Goal: Transaction & Acquisition: Subscribe to service/newsletter

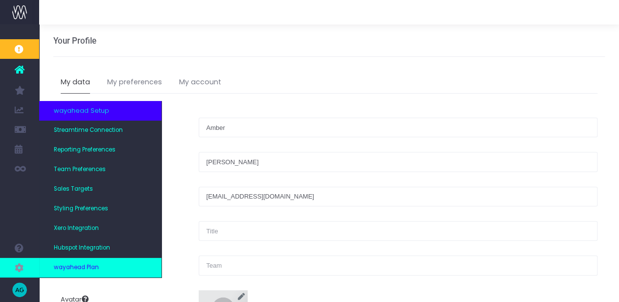
click at [74, 270] on span "wayahead Plan" at bounding box center [76, 267] width 45 height 9
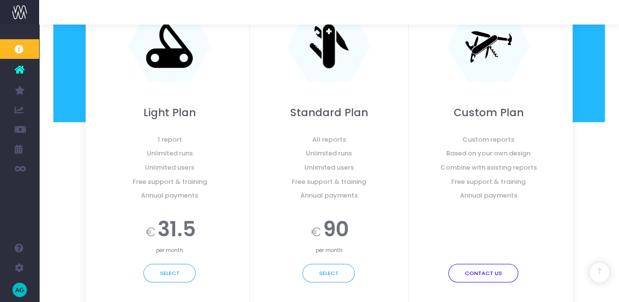
scroll to position [326, 0]
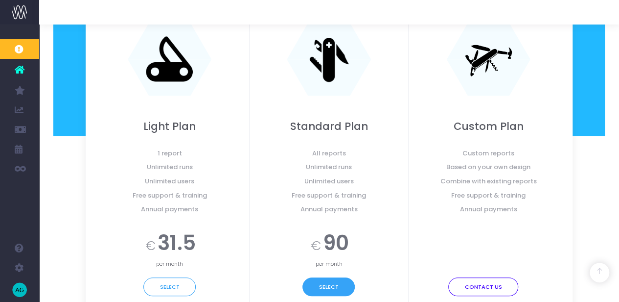
click at [352, 283] on button "Select" at bounding box center [329, 286] width 52 height 19
click at [320, 287] on button "Select" at bounding box center [329, 286] width 52 height 19
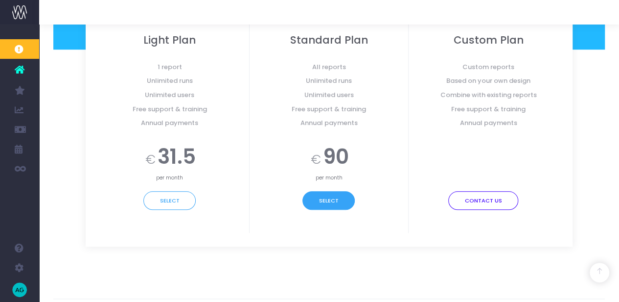
scroll to position [441, 0]
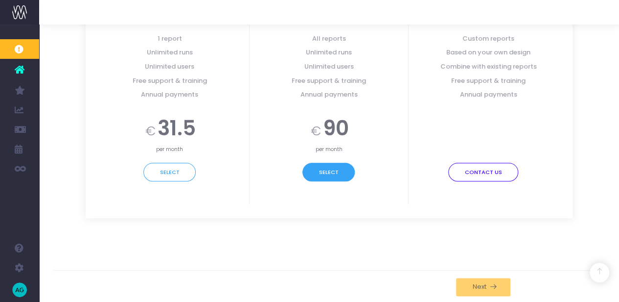
click at [330, 175] on button "Select" at bounding box center [329, 172] width 52 height 19
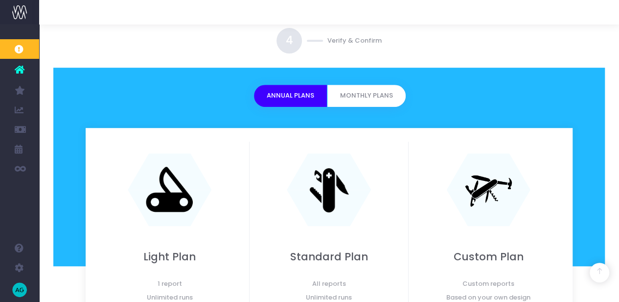
click at [293, 99] on button "Annual Plans" at bounding box center [290, 96] width 73 height 22
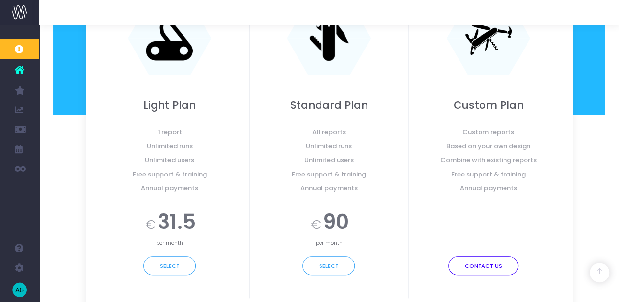
scroll to position [359, 0]
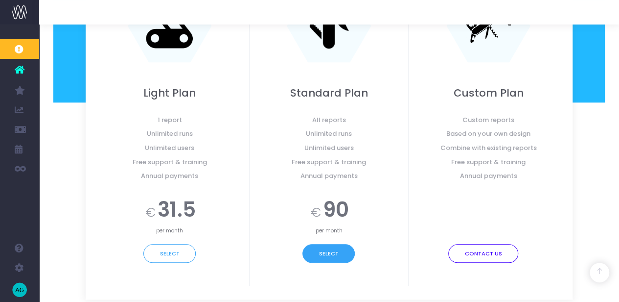
click at [321, 254] on button "Select" at bounding box center [329, 253] width 52 height 19
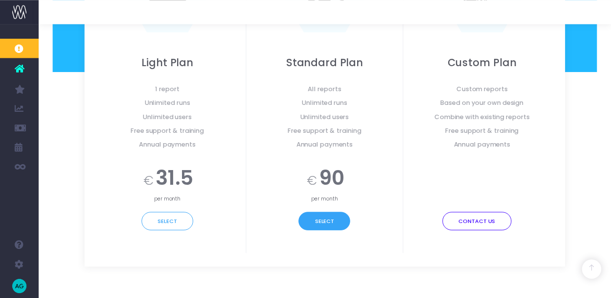
scroll to position [441, 0]
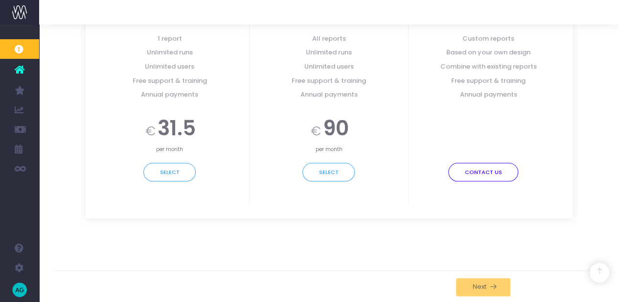
drag, startPoint x: 494, startPoint y: 288, endPoint x: 526, endPoint y: 275, distance: 34.2
click at [533, 270] on div "Back Next" at bounding box center [329, 286] width 552 height 33
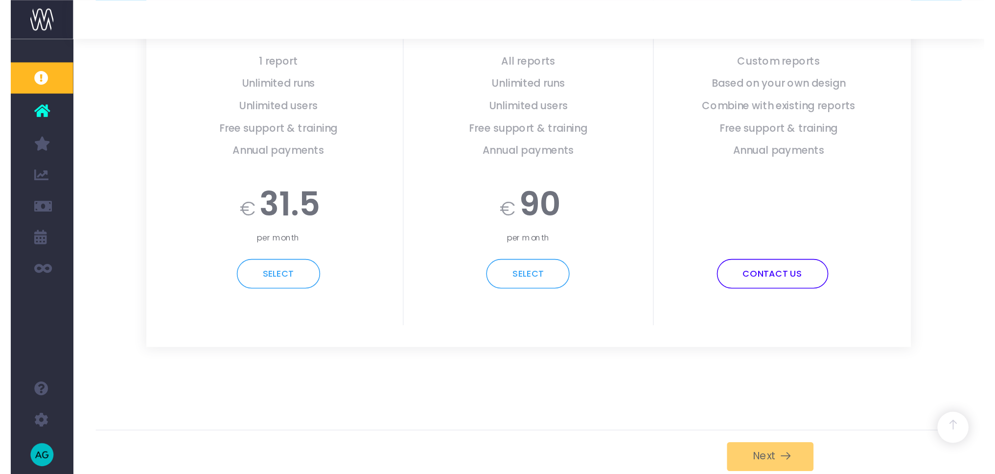
scroll to position [140, 0]
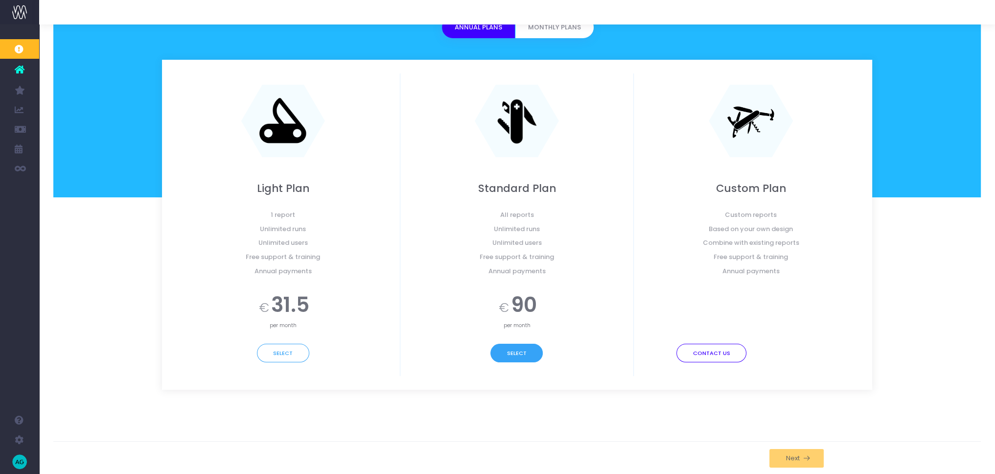
click at [540, 308] on div "Select" at bounding box center [517, 353] width 219 height 19
click at [533, 308] on button "Select" at bounding box center [517, 353] width 52 height 19
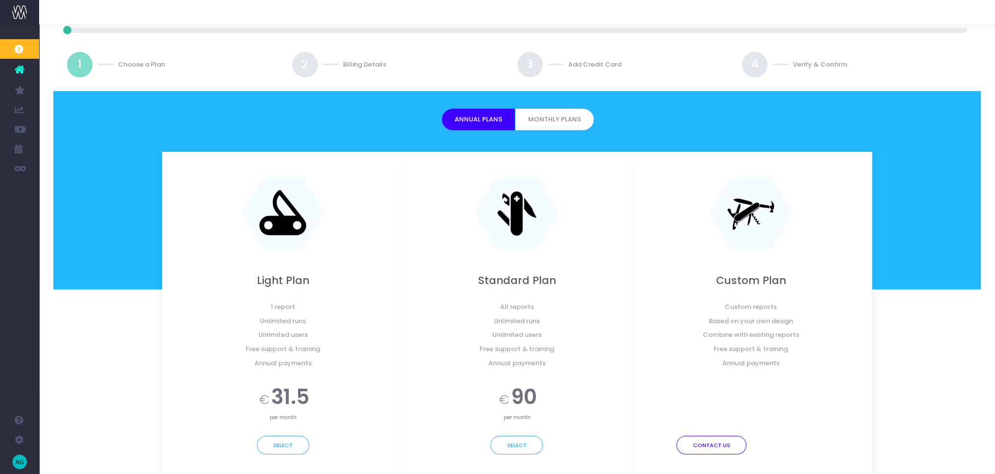
scroll to position [0, 0]
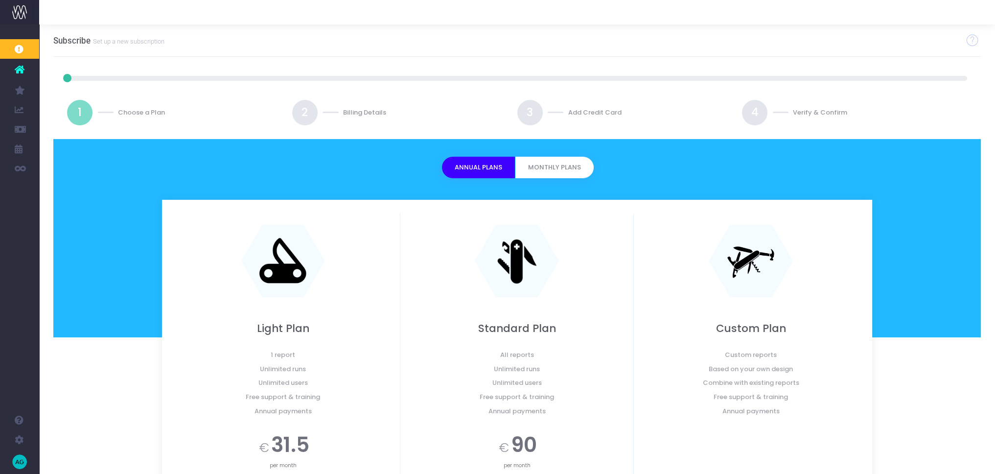
click at [559, 167] on button "Monthly Plans" at bounding box center [554, 168] width 78 height 22
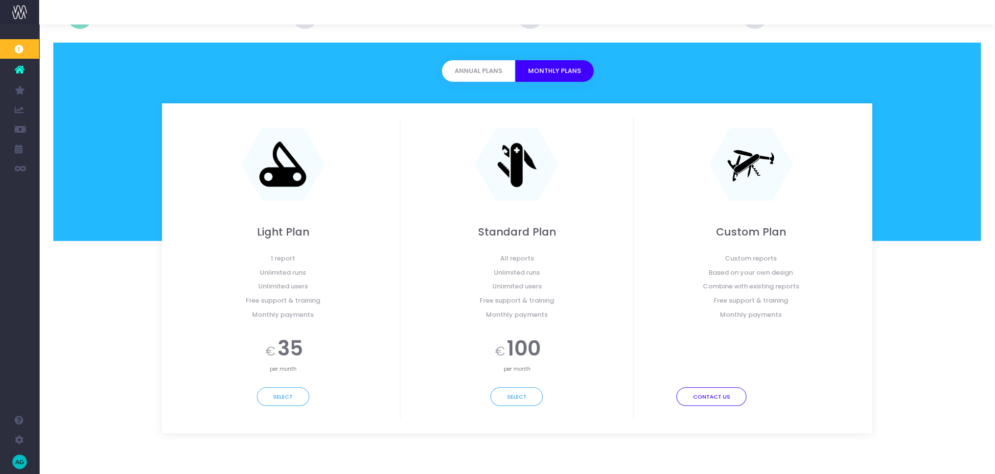
scroll to position [140, 0]
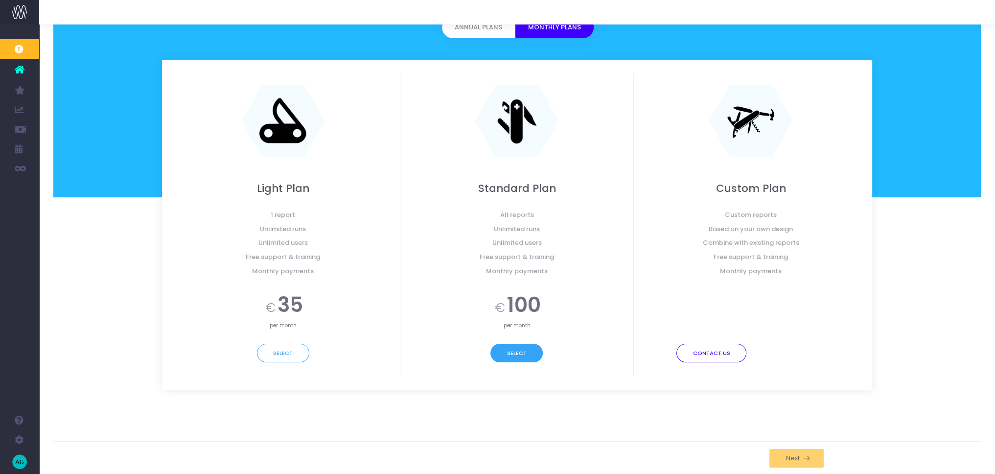
click at [513, 308] on button "Select" at bounding box center [517, 353] width 52 height 19
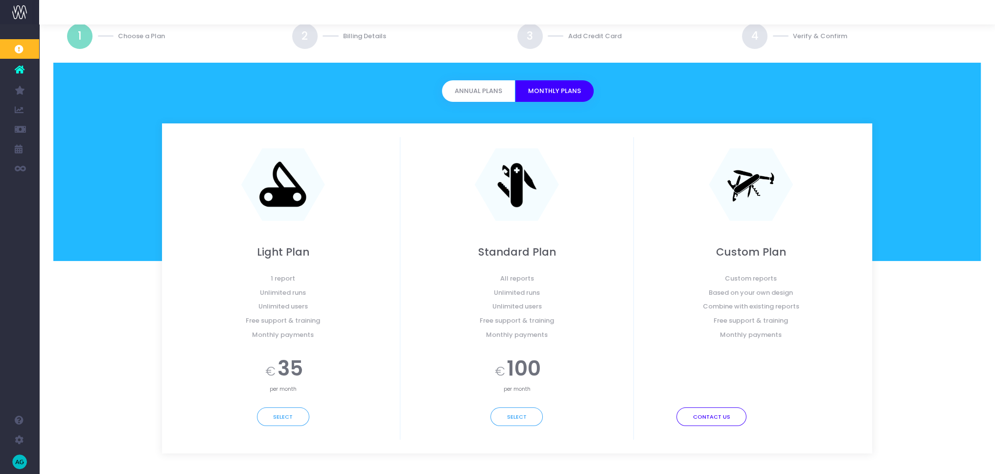
scroll to position [59, 0]
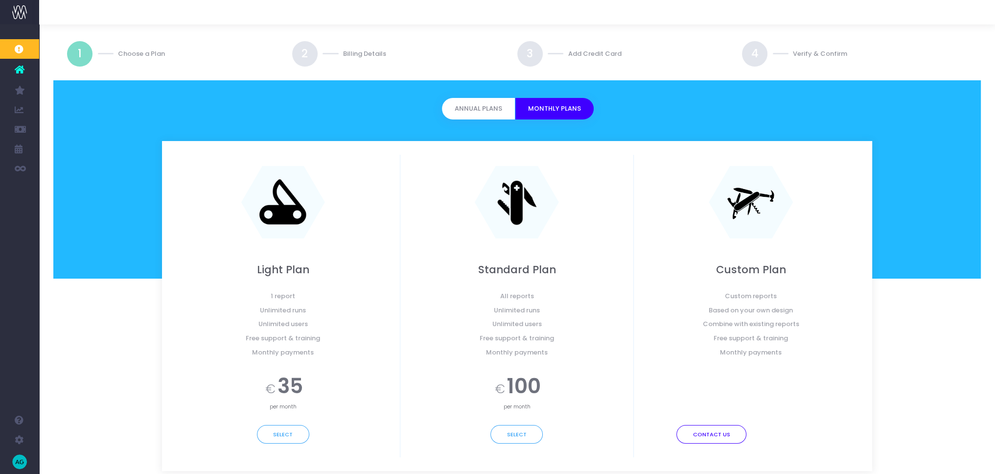
click at [467, 111] on button "Annual Plans" at bounding box center [478, 109] width 73 height 22
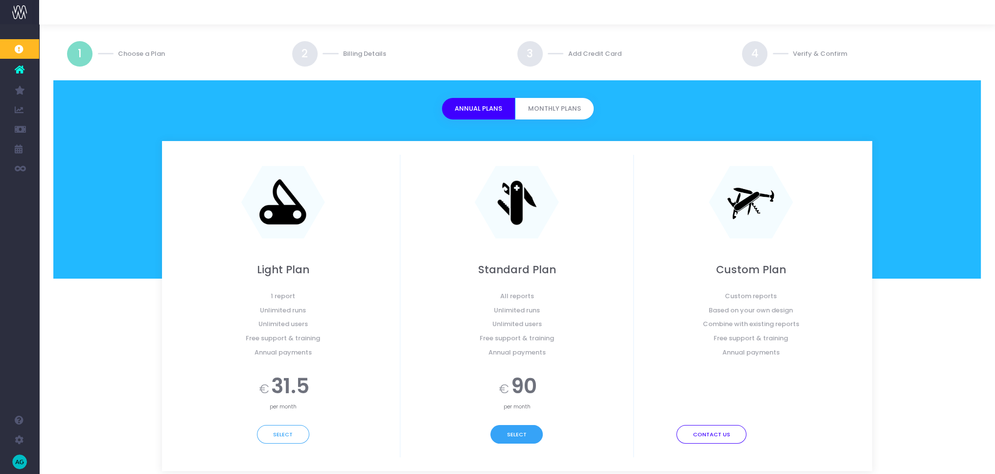
click at [531, 308] on button "Select" at bounding box center [517, 434] width 52 height 19
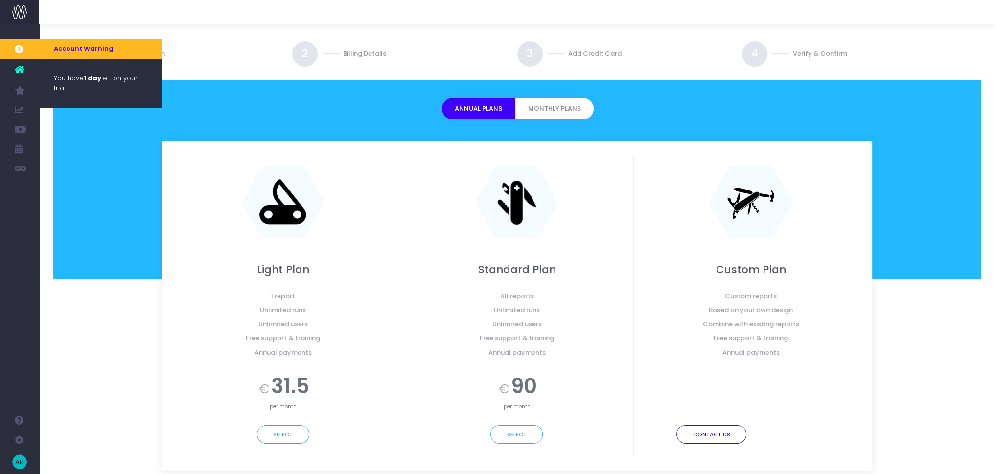
click at [81, 98] on div "You have 1 day left on your trial" at bounding box center [100, 83] width 122 height 48
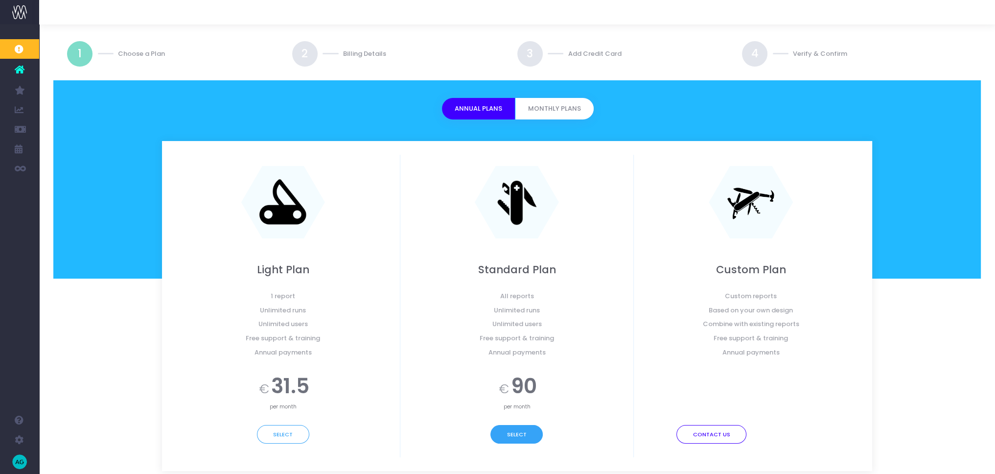
click at [520, 308] on button "Select" at bounding box center [517, 434] width 52 height 19
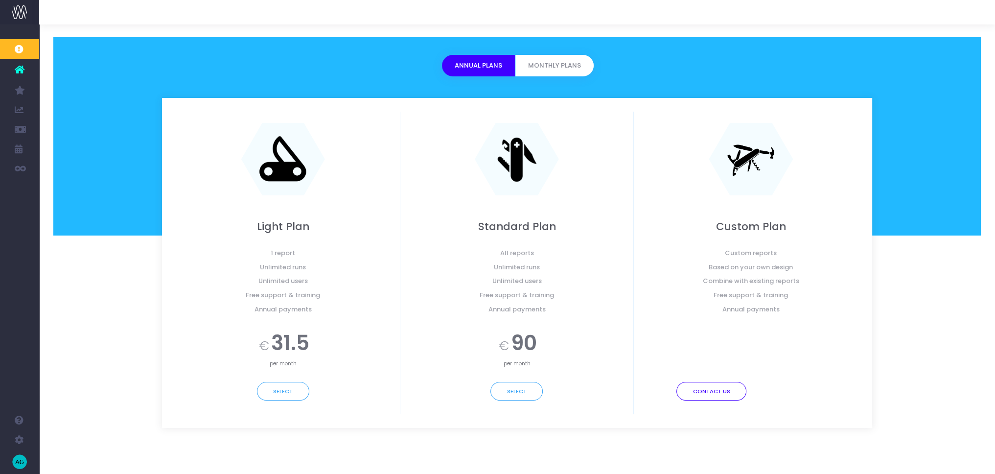
scroll to position [140, 0]
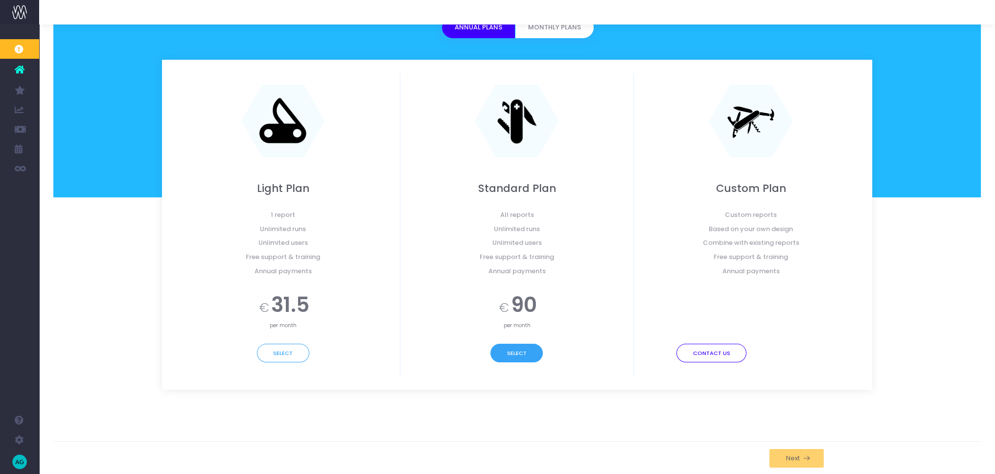
drag, startPoint x: 509, startPoint y: 359, endPoint x: 367, endPoint y: 359, distance: 142.5
click at [510, 308] on button "Select" at bounding box center [517, 353] width 52 height 19
click at [288, 308] on button "Select" at bounding box center [283, 353] width 52 height 19
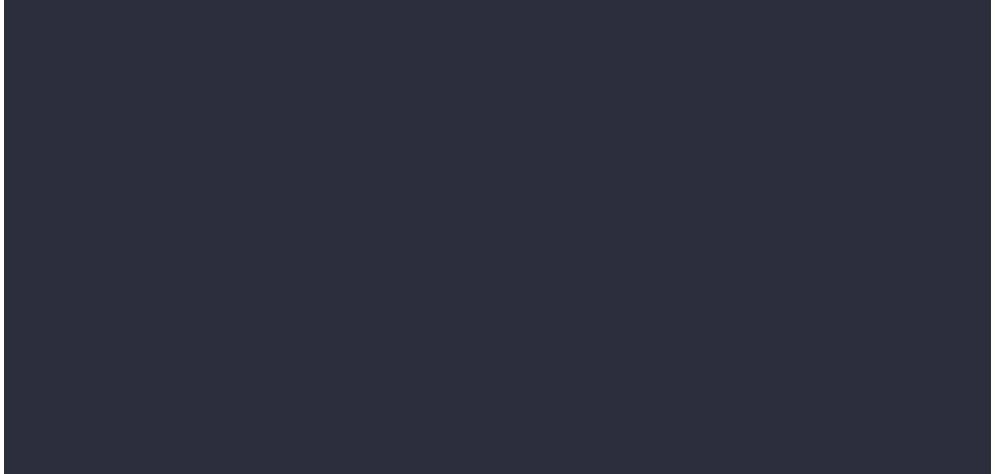
scroll to position [140, 0]
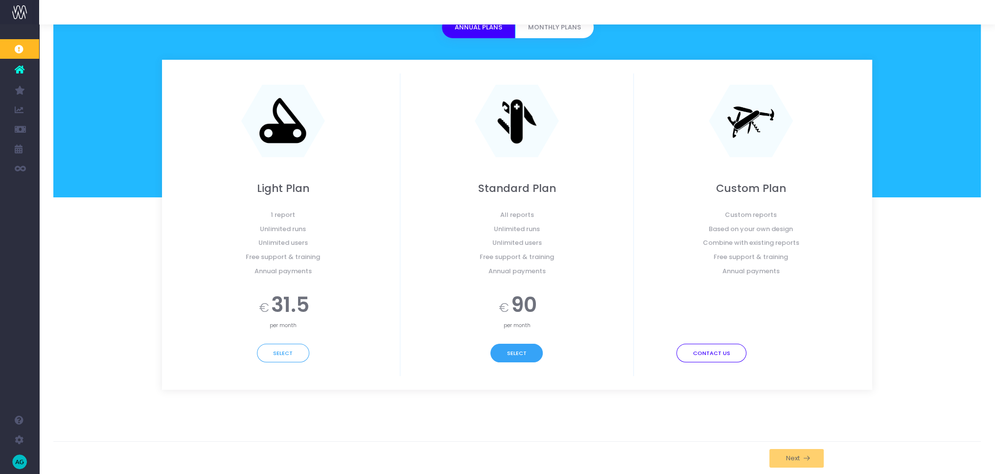
drag, startPoint x: 504, startPoint y: 352, endPoint x: 525, endPoint y: 358, distance: 21.9
click at [506, 352] on button "Select" at bounding box center [517, 353] width 52 height 19
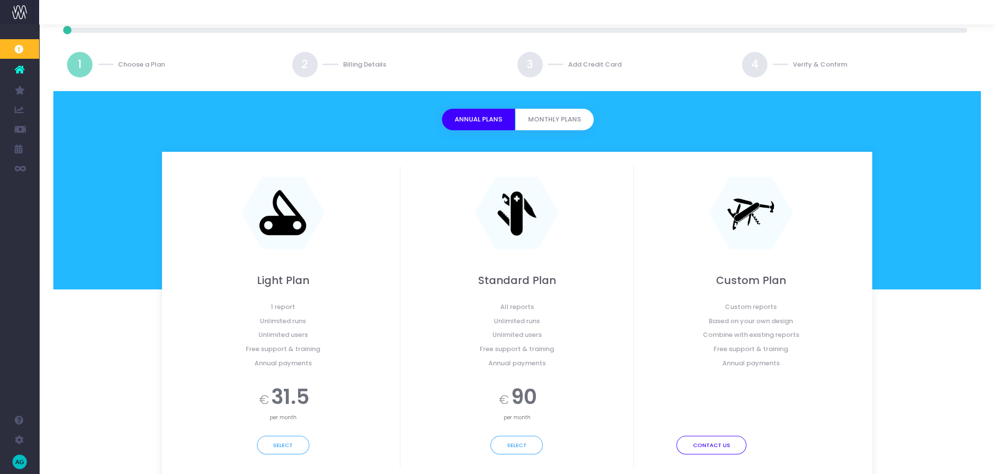
scroll to position [0, 0]
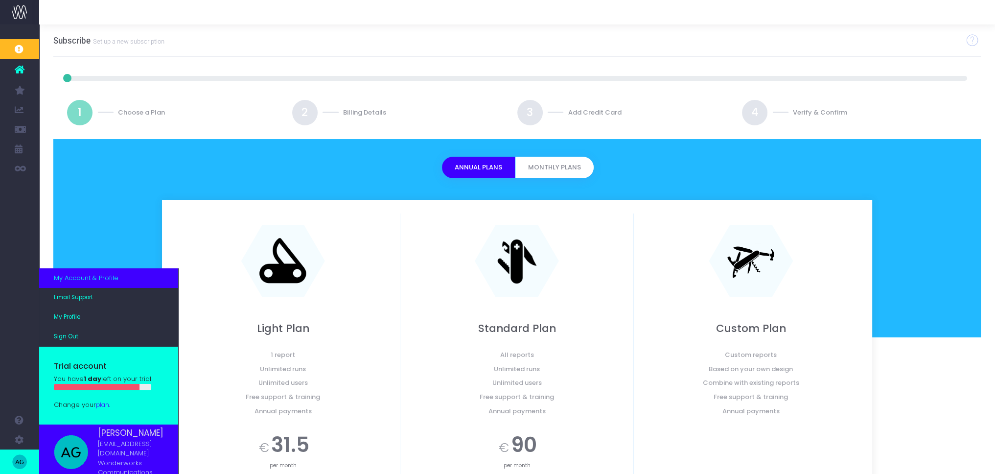
click at [108, 409] on link "plan" at bounding box center [102, 405] width 13 height 8
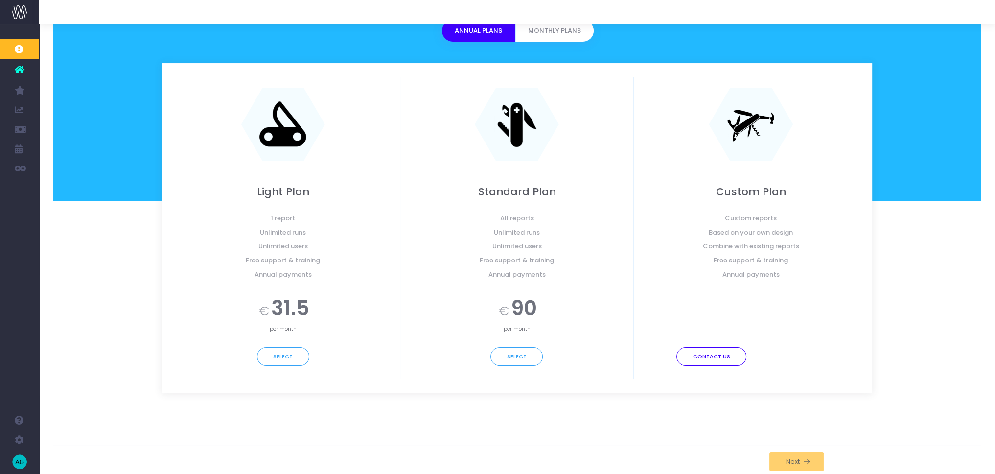
scroll to position [140, 0]
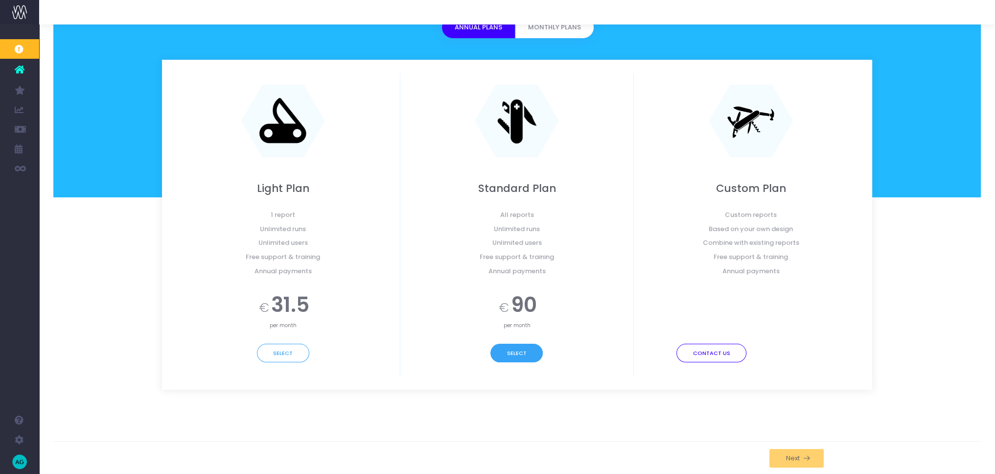
drag, startPoint x: 519, startPoint y: 348, endPoint x: 537, endPoint y: 355, distance: 19.4
click at [519, 349] on button "Select" at bounding box center [517, 353] width 52 height 19
click at [535, 355] on button "Select" at bounding box center [517, 353] width 52 height 19
click at [525, 358] on button "Select" at bounding box center [517, 353] width 52 height 19
click at [513, 339] on div "Standard Plan All reports Unlimited runs Unlimited users Free support & trainin…" at bounding box center [517, 224] width 234 height 303
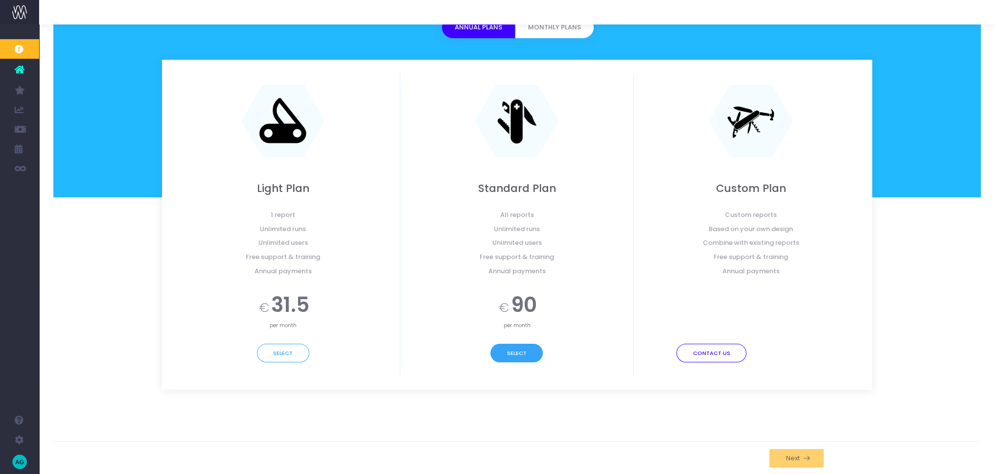
click at [525, 354] on button "Select" at bounding box center [517, 353] width 52 height 19
